Goal: Complete application form: Complete application form

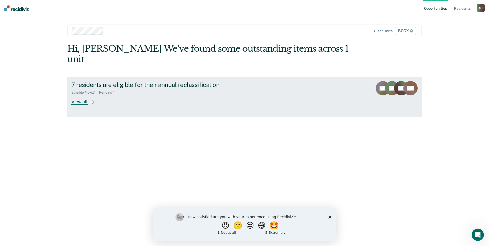
click at [87, 95] on div "View all" at bounding box center [85, 100] width 29 height 10
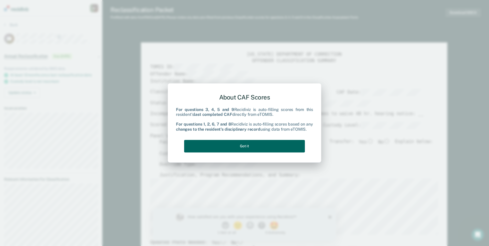
click at [288, 143] on button "Got it" at bounding box center [244, 146] width 121 height 13
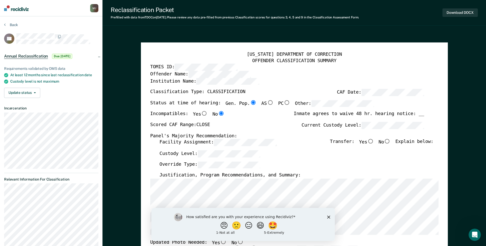
click at [390, 141] on input "No" at bounding box center [387, 141] width 7 height 5
type textarea "x"
radio input "true"
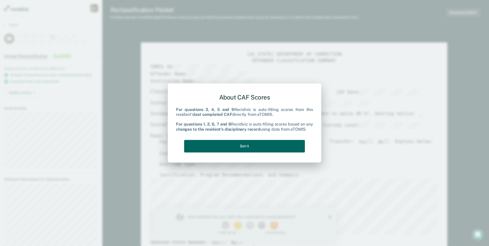
click at [273, 144] on button "Got it" at bounding box center [244, 146] width 121 height 13
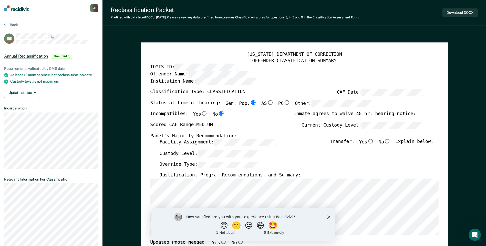
click at [390, 141] on input "No" at bounding box center [387, 141] width 7 height 5
type textarea "x"
radio input "true"
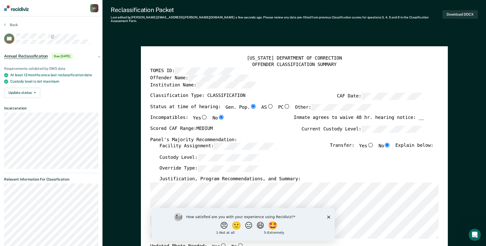
scroll to position [26, 0]
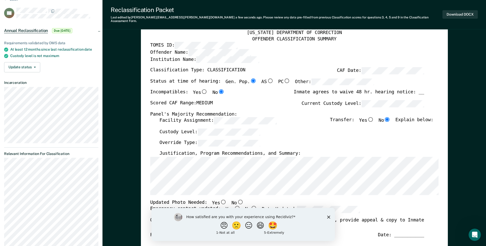
click at [236, 200] on input "No" at bounding box center [239, 202] width 7 height 5
type textarea "x"
radio input "true"
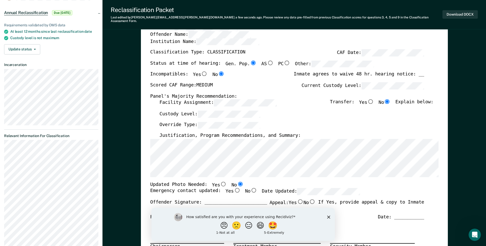
scroll to position [51, 0]
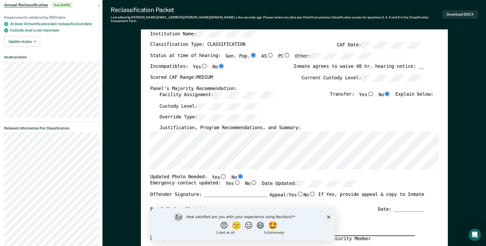
click at [233, 181] on input "Yes" at bounding box center [236, 183] width 7 height 5
type textarea "x"
radio input "true"
type textarea "x"
click at [231, 225] on button "🙁" at bounding box center [237, 225] width 14 height 10
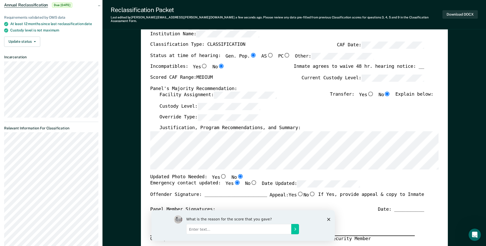
click at [229, 228] on input "Enter text..." at bounding box center [238, 229] width 105 height 10
type input "Double the work"
click at [297, 232] on button "Submit your response" at bounding box center [295, 229] width 8 height 10
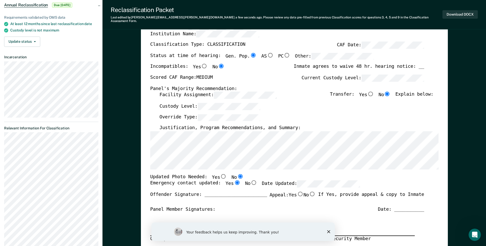
click at [328, 233] on icon "Close survey" at bounding box center [328, 231] width 3 height 3
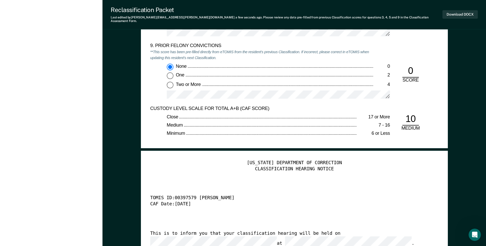
scroll to position [1203, 0]
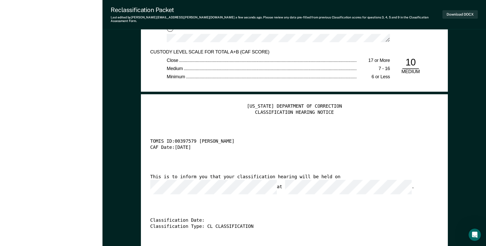
click at [250, 193] on div "[US_STATE] DEPARTMENT OF CORRECTION CLASSIFICATION HEARING NOTICE TOMIS ID: 003…" at bounding box center [294, 182] width 288 height 156
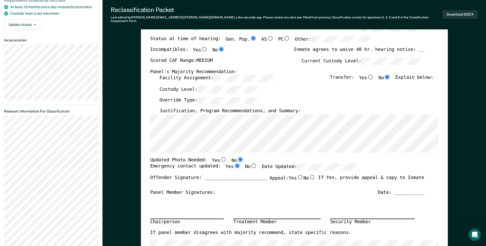
scroll to position [26, 0]
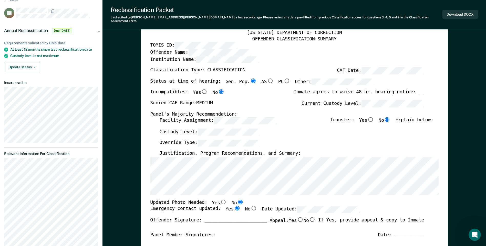
type textarea "x"
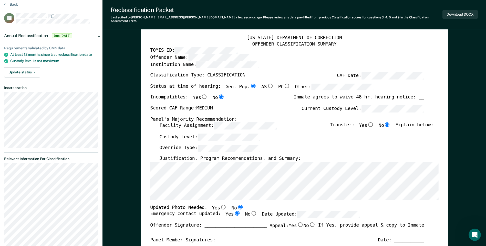
scroll to position [0, 0]
